Goal: Information Seeking & Learning: Learn about a topic

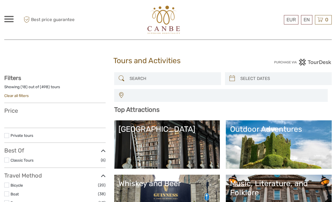
select select
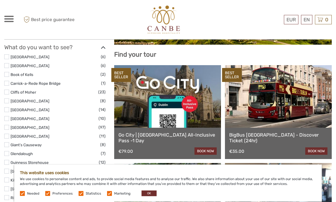
scroll to position [233, 0]
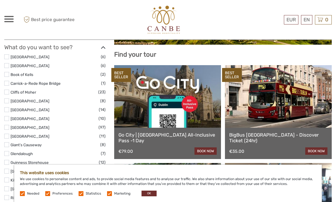
click at [291, 133] on link "BigBus [GEOGRAPHIC_DATA] - Discover Ticket (24hr)" at bounding box center [278, 138] width 98 height 12
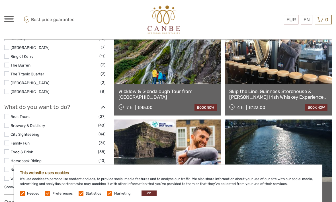
scroll to position [374, 0]
click at [150, 196] on button "OK" at bounding box center [149, 194] width 15 height 6
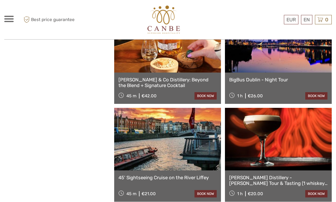
scroll to position [974, 0]
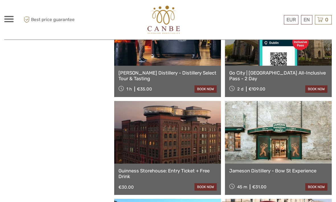
click at [299, 178] on div "[PERSON_NAME] Distillery - Bow St Experience 45 m €31.00 book now" at bounding box center [278, 179] width 107 height 31
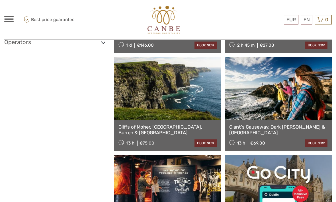
scroll to position [534, 0]
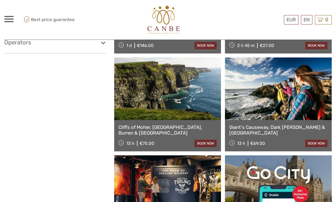
click at [176, 127] on link "Cliffs of Moher, [GEOGRAPHIC_DATA], Burren & [GEOGRAPHIC_DATA]" at bounding box center [167, 130] width 98 height 12
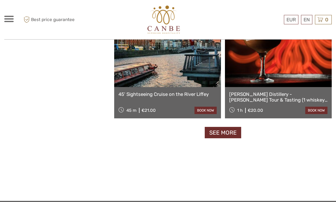
scroll to position [1059, 0]
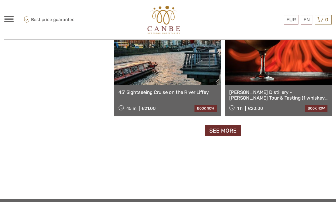
click at [231, 128] on link "See more" at bounding box center [223, 131] width 36 height 12
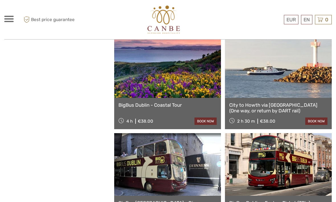
scroll to position [1148, 0]
click at [179, 107] on link "BigBus Dublin - Coastal Tour" at bounding box center [167, 105] width 98 height 6
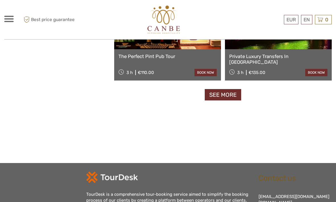
scroll to position [1784, 0]
click at [228, 96] on link "See more" at bounding box center [223, 95] width 36 height 12
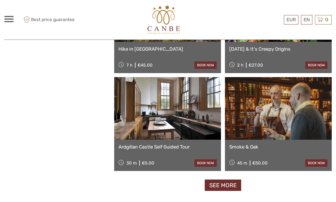
scroll to position [2578, 0]
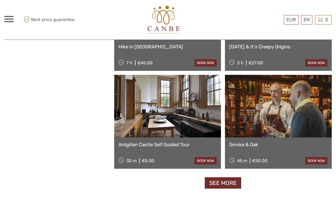
click at [225, 184] on link "See more" at bounding box center [223, 183] width 36 height 12
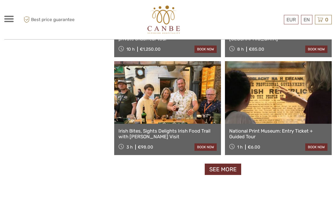
scroll to position [3475, 0]
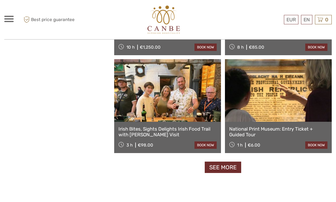
click at [227, 167] on link "See more" at bounding box center [223, 168] width 36 height 12
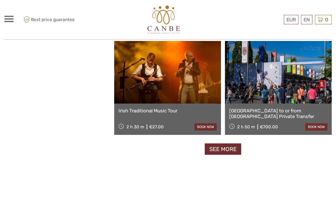
scroll to position [4375, 0]
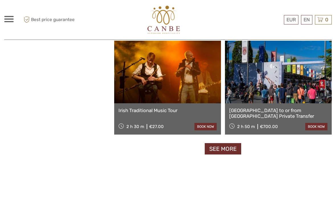
click at [225, 147] on link "See more" at bounding box center [223, 149] width 36 height 12
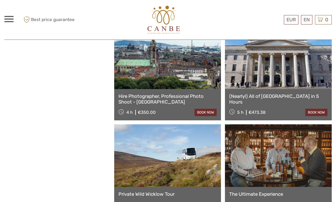
scroll to position [4683, 0]
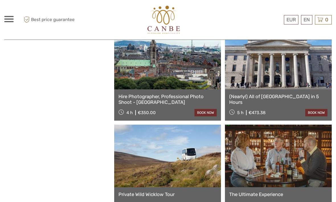
click at [291, 95] on link "(Nearly!) All of [GEOGRAPHIC_DATA] in 5 Hours" at bounding box center [278, 100] width 98 height 12
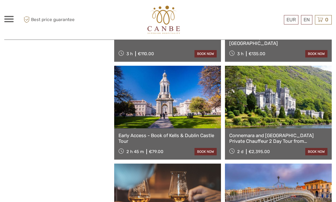
scroll to position [969, 0]
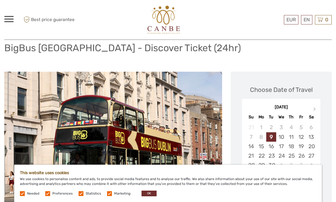
scroll to position [40, 0]
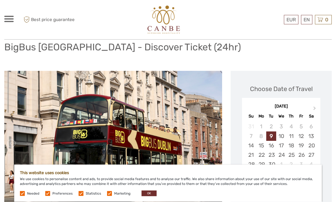
click at [147, 196] on button "OK" at bounding box center [149, 194] width 15 height 6
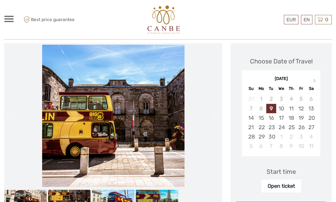
scroll to position [58, 0]
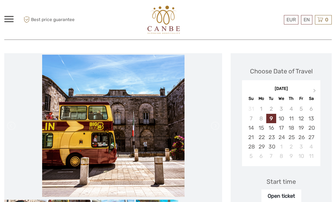
click at [5, 19] on span at bounding box center [8, 19] width 9 height 1
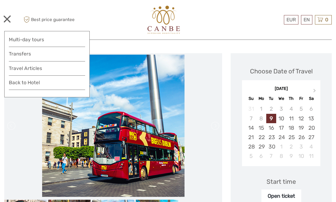
click at [31, 53] on link "Transfers" at bounding box center [47, 54] width 76 height 8
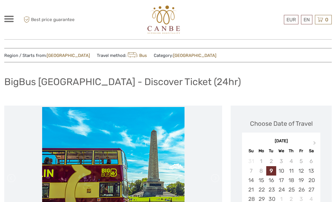
scroll to position [0, 0]
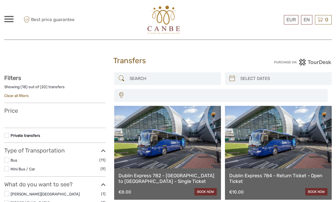
select select
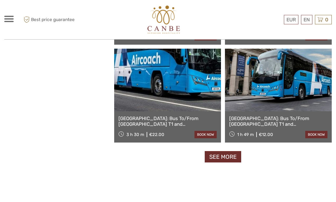
scroll to position [843, 0]
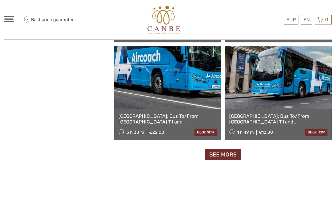
click at [224, 155] on link "See more" at bounding box center [223, 155] width 36 height 12
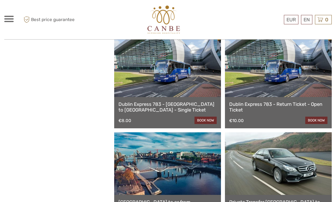
scroll to position [862, 0]
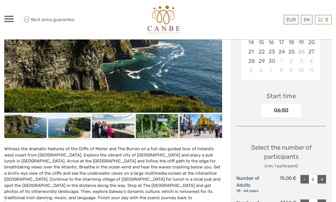
scroll to position [148, 0]
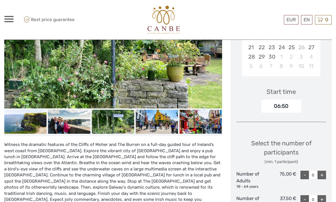
click at [184, 199] on div "Witness the dramatic features of the Cliffs of Moher and The Burren on a full-d…" at bounding box center [113, 175] width 218 height 79
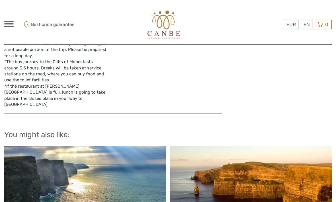
scroll to position [504, 0]
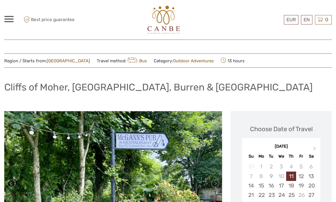
scroll to position [0, 0]
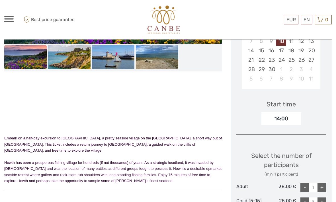
scroll to position [136, 0]
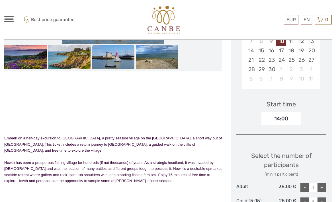
click at [200, 202] on h5 "Tags" at bounding box center [170, 204] width 103 height 5
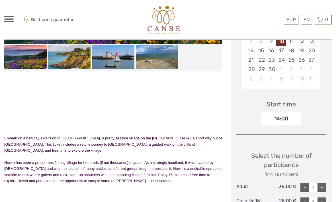
click at [207, 187] on div "Embark on a half-day excursion to Howth, a pretty seaside village on the Howth …" at bounding box center [113, 172] width 218 height 392
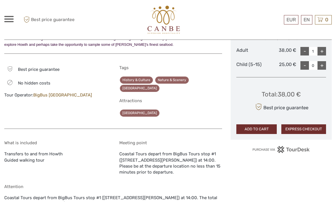
scroll to position [271, 0]
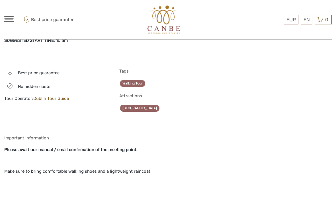
scroll to position [518, 0]
